Goal: Find specific page/section: Find specific page/section

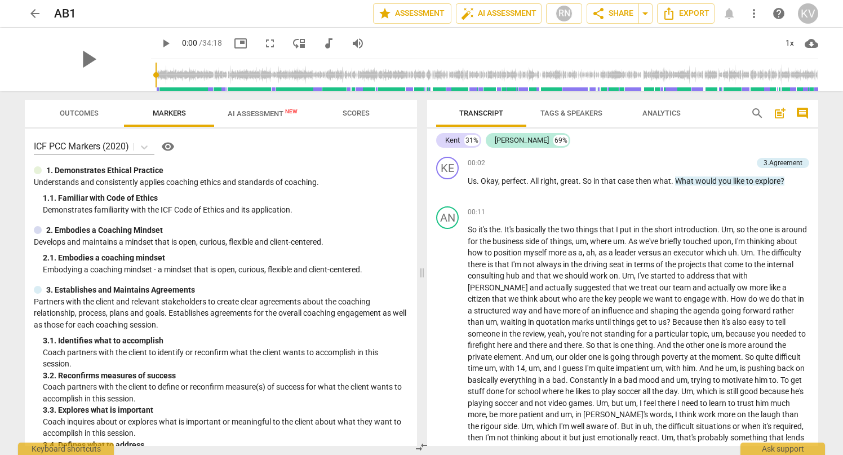
scroll to position [1583, 0]
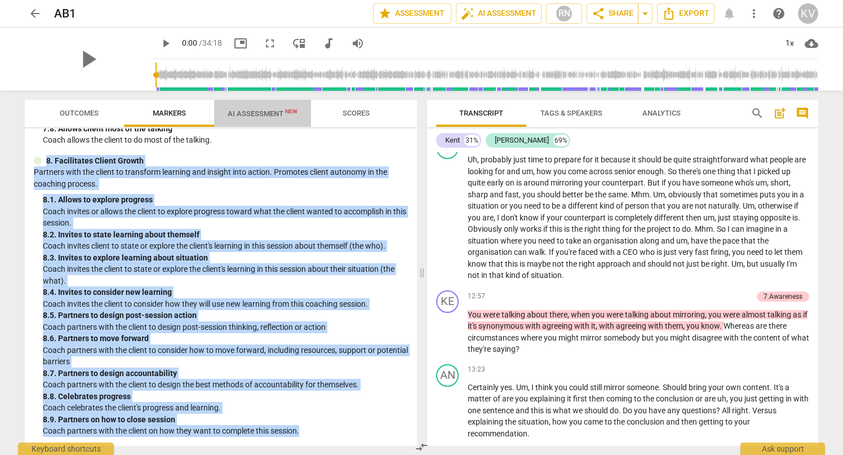
click at [243, 106] on span "AI Assessment New" at bounding box center [262, 113] width 97 height 17
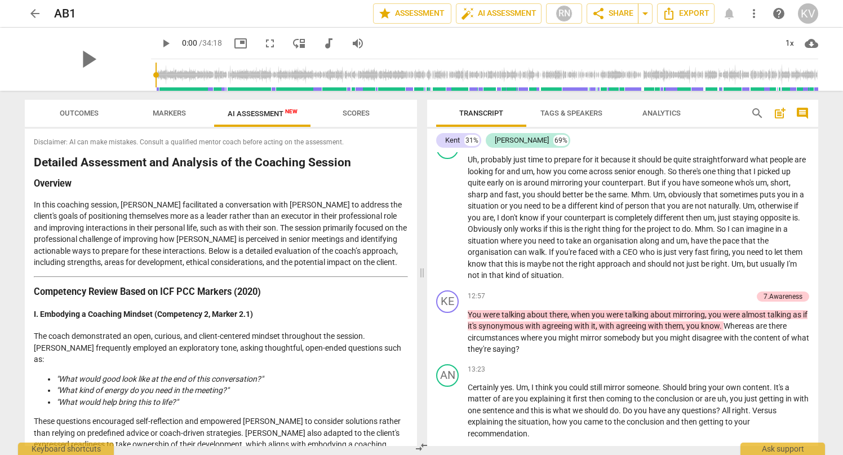
click at [34, 15] on span "arrow_back" at bounding box center [35, 14] width 14 height 14
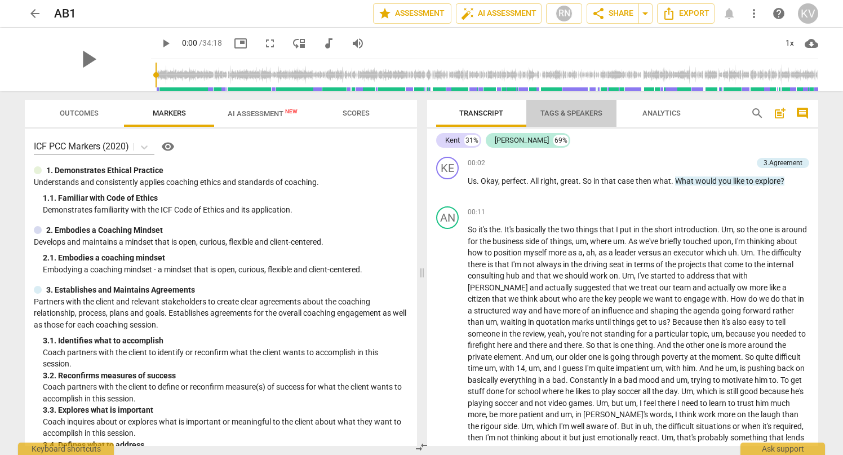
click at [575, 113] on span "Tags & Speakers" at bounding box center [571, 113] width 62 height 8
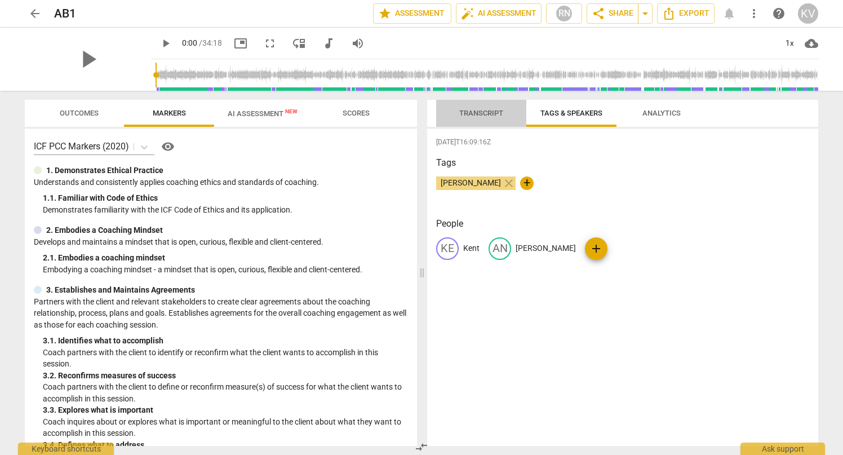
click at [486, 115] on span "Transcript" at bounding box center [481, 113] width 44 height 8
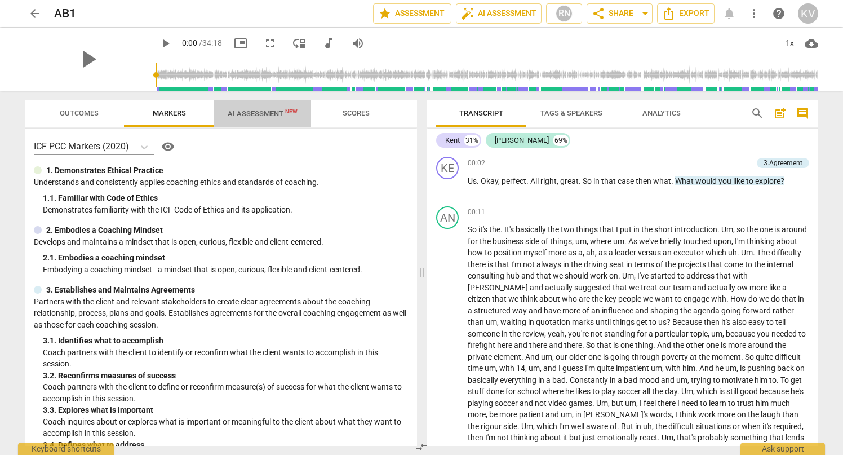
click at [232, 112] on span "AI Assessment New" at bounding box center [263, 113] width 70 height 8
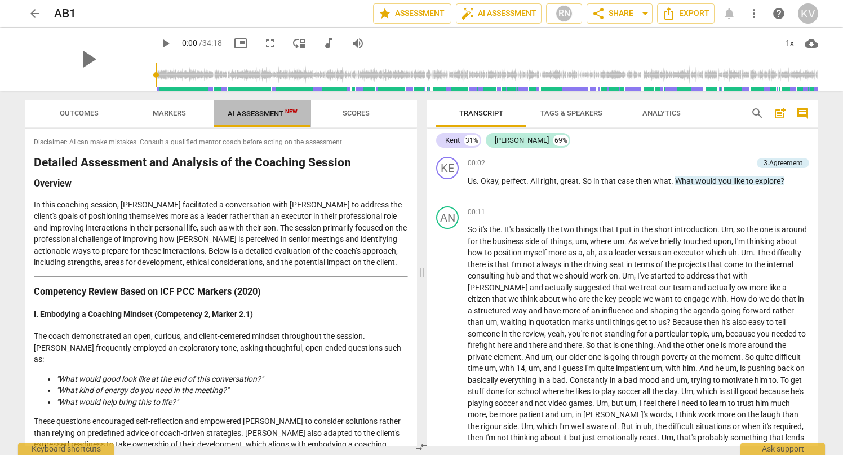
click at [263, 114] on span "AI Assessment New" at bounding box center [263, 113] width 70 height 8
